Goal: Task Accomplishment & Management: Use online tool/utility

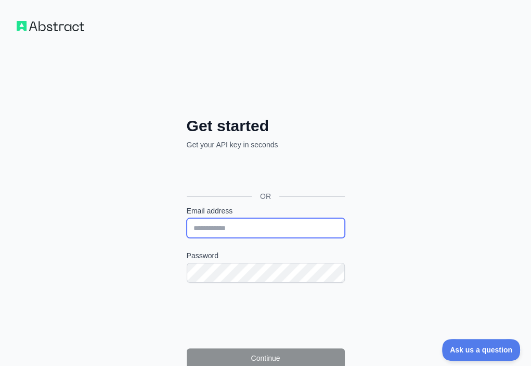
click at [187, 218] on input "Email address" at bounding box center [266, 228] width 158 height 20
paste input "**********"
type input "**********"
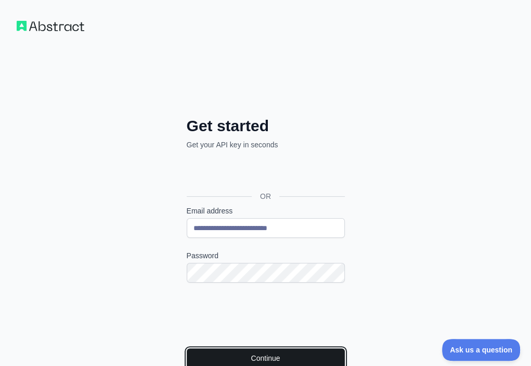
click at [187, 348] on button "Continue" at bounding box center [266, 358] width 158 height 20
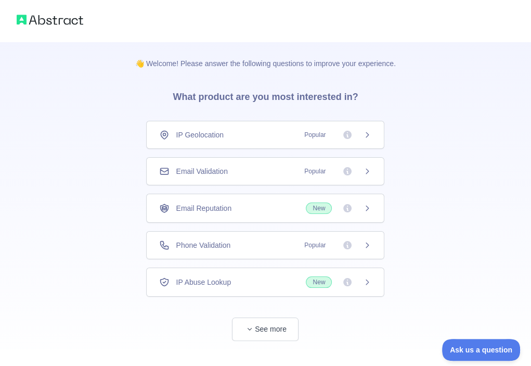
click at [261, 171] on div "Email Validation Popular" at bounding box center [265, 171] width 212 height 10
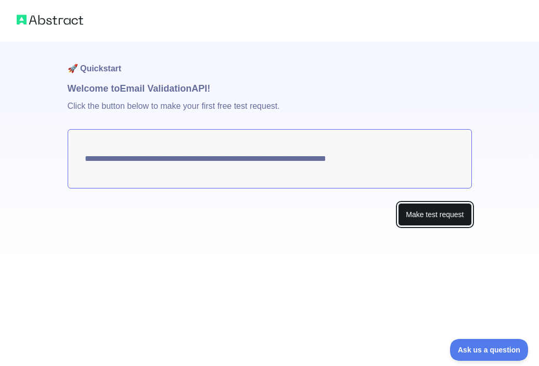
click at [427, 211] on button "Make test request" at bounding box center [434, 214] width 73 height 23
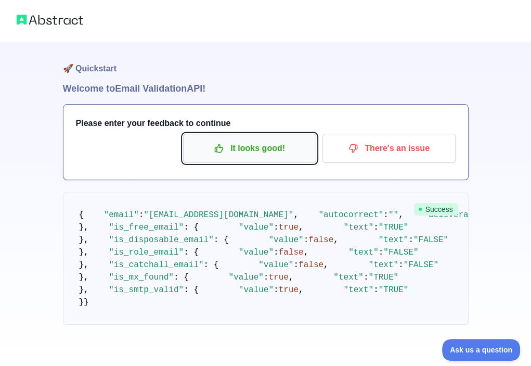
click at [258, 143] on p "It looks good!" at bounding box center [250, 148] width 118 height 18
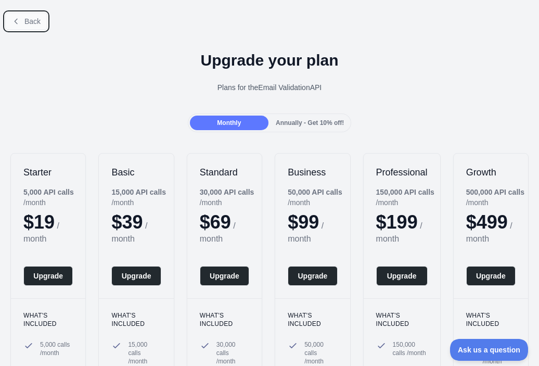
click at [26, 22] on span "Back" at bounding box center [32, 21] width 16 height 8
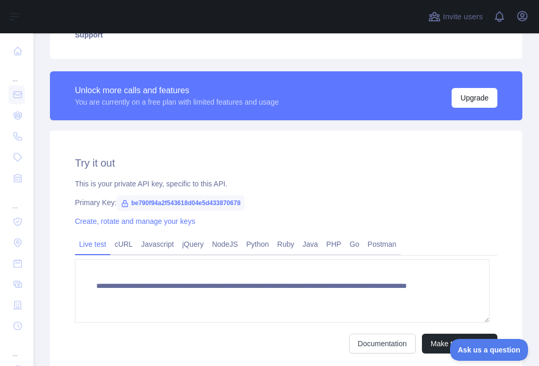
scroll to position [260, 0]
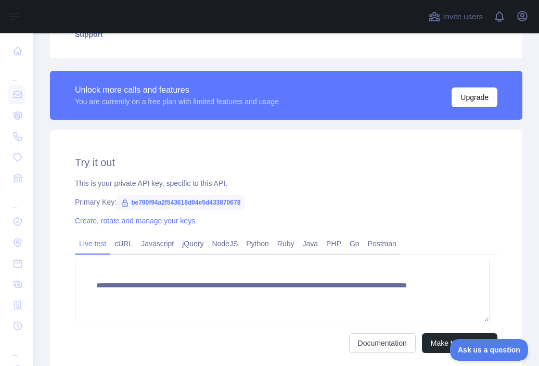
click at [195, 204] on span "be790f94a2f543618d04e5d433870678" at bounding box center [181, 203] width 128 height 16
copy span "be790f94a2f543618d04e5d433870678"
